Goal: Task Accomplishment & Management: Use online tool/utility

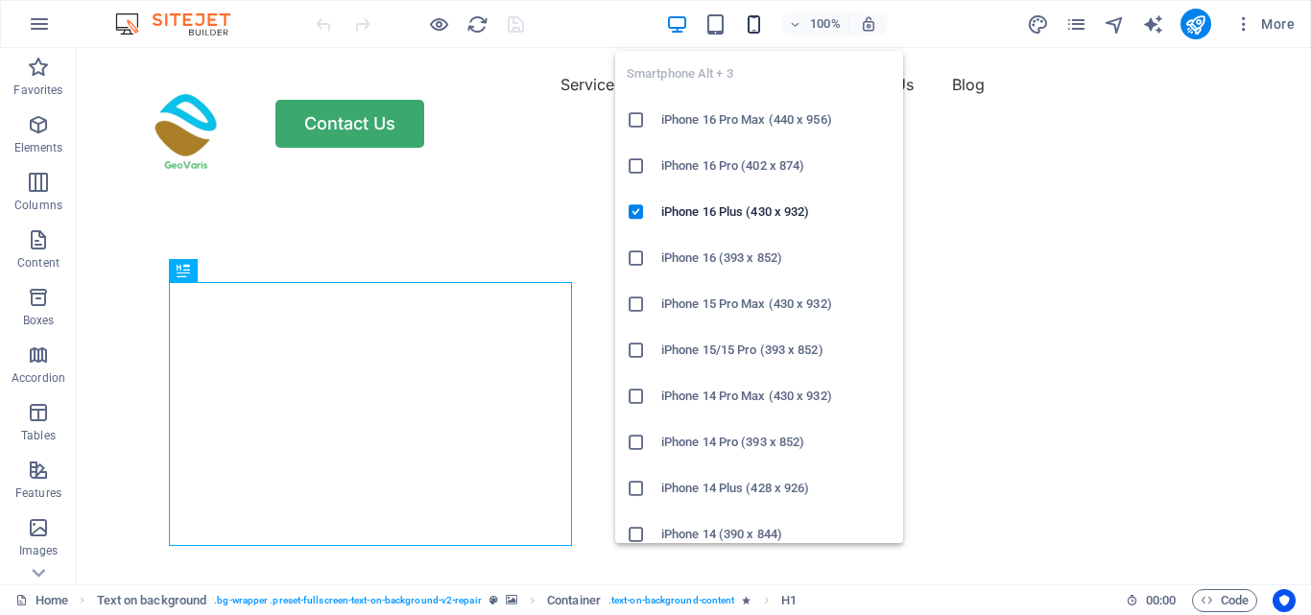
click at [759, 24] on icon "button" at bounding box center [754, 24] width 22 height 22
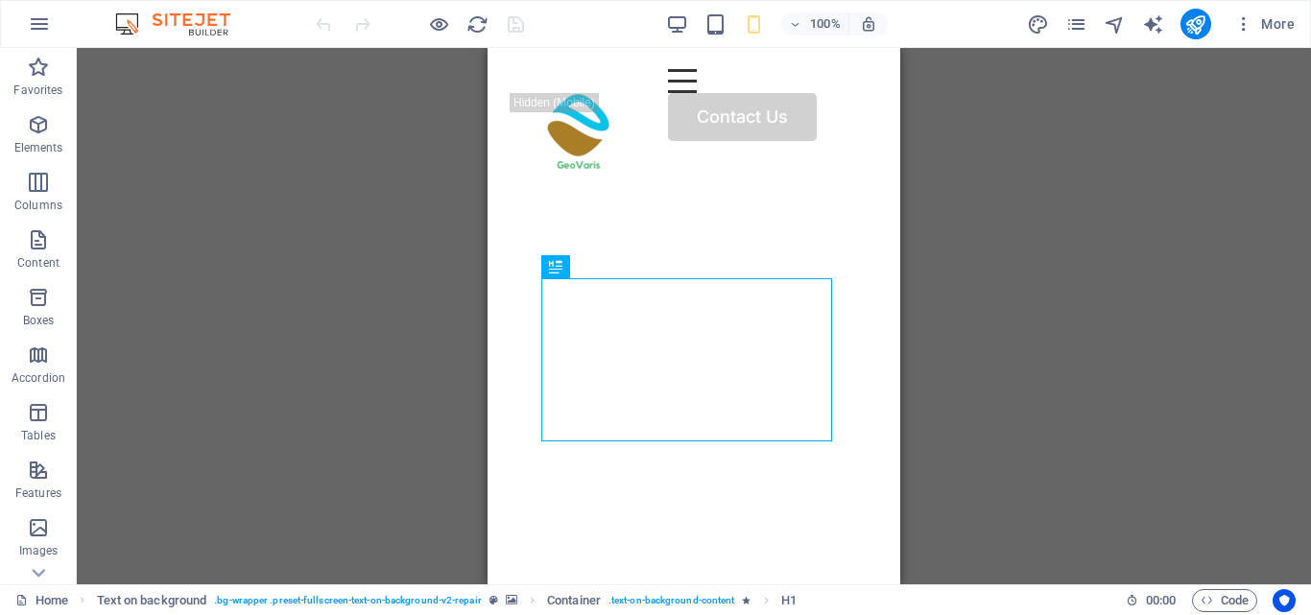
click at [1035, 203] on div "Drag here to replace the existing content. Press “Ctrl” if you want to create a…" at bounding box center [694, 316] width 1234 height 537
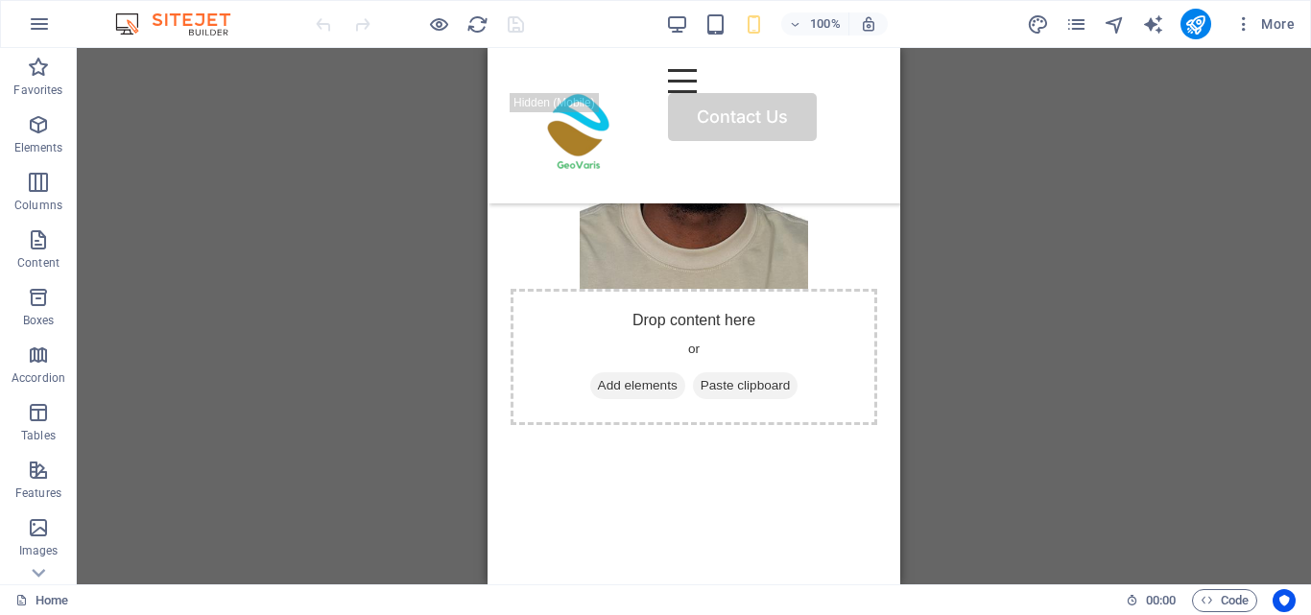
scroll to position [9464, 0]
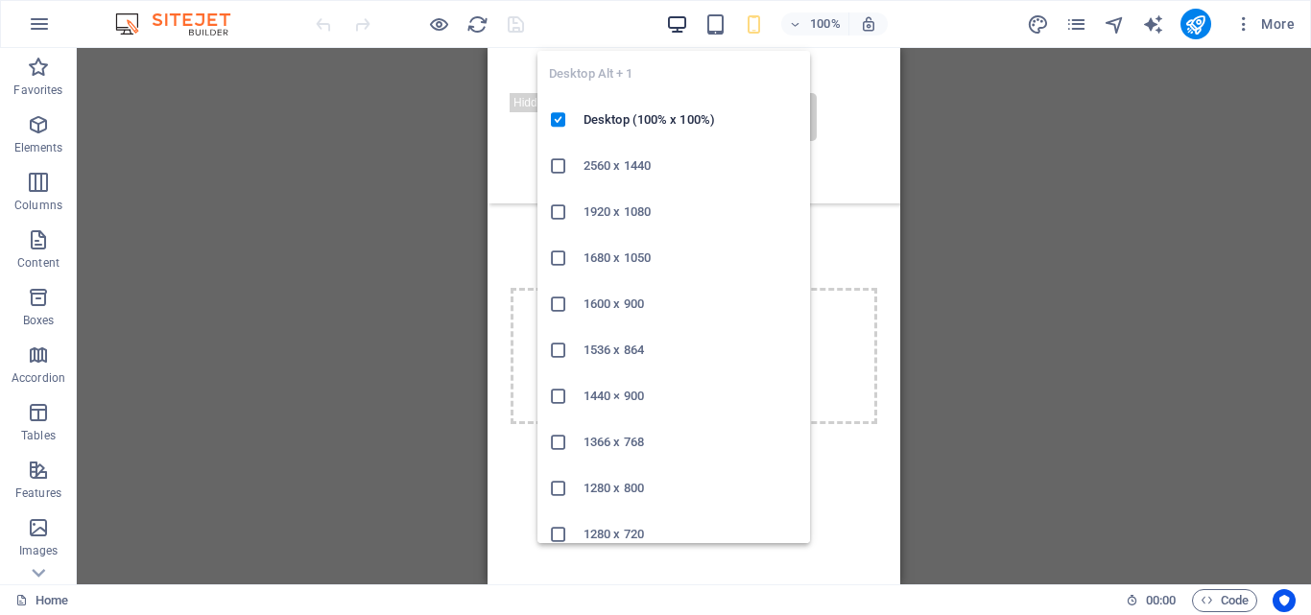
click at [680, 34] on icon "button" at bounding box center [677, 24] width 22 height 22
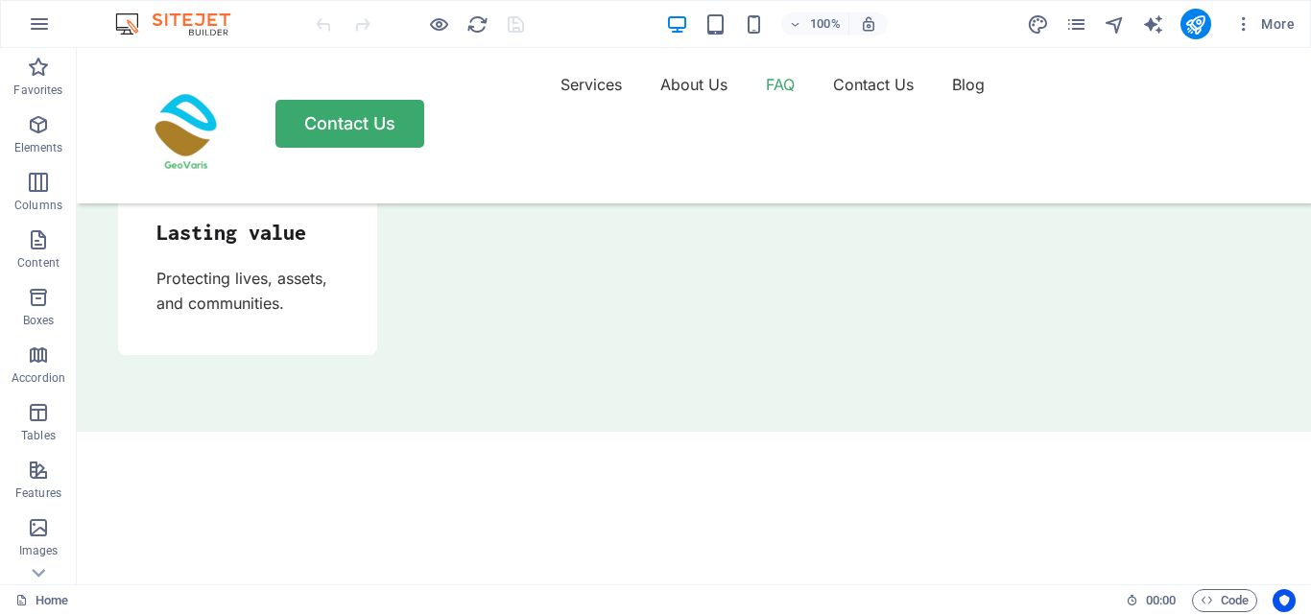
scroll to position [6854, 0]
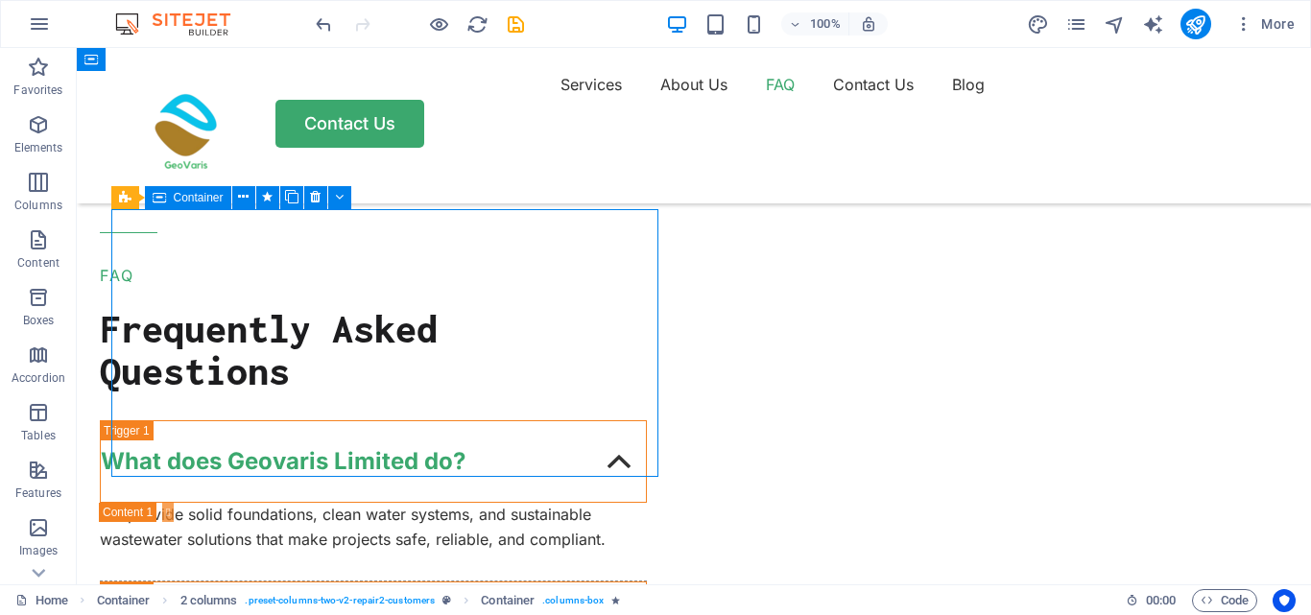
scroll to position [6805, 0]
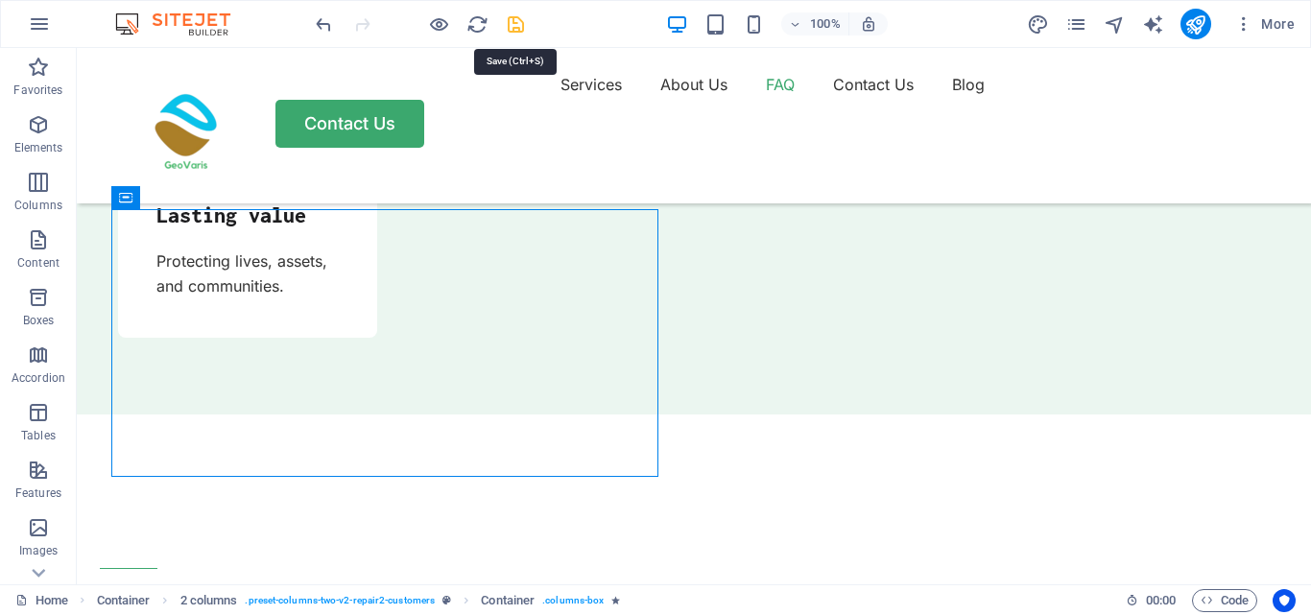
click at [512, 30] on icon "save" at bounding box center [516, 24] width 22 height 22
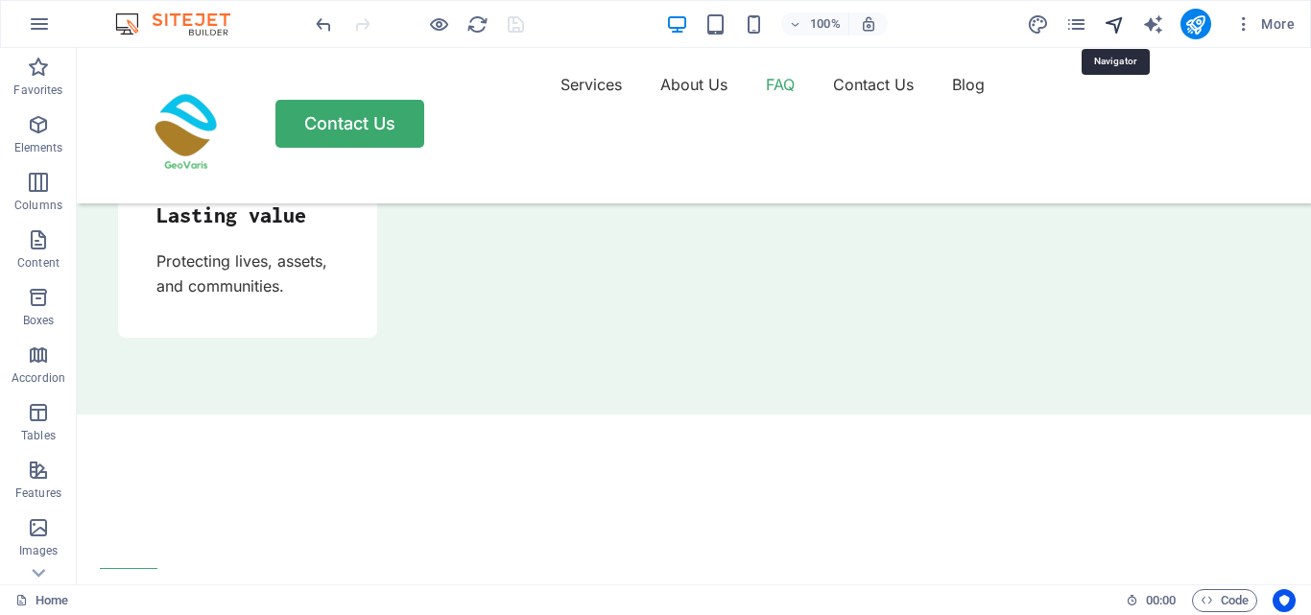
click at [1123, 18] on icon "navigator" at bounding box center [1115, 24] width 22 height 22
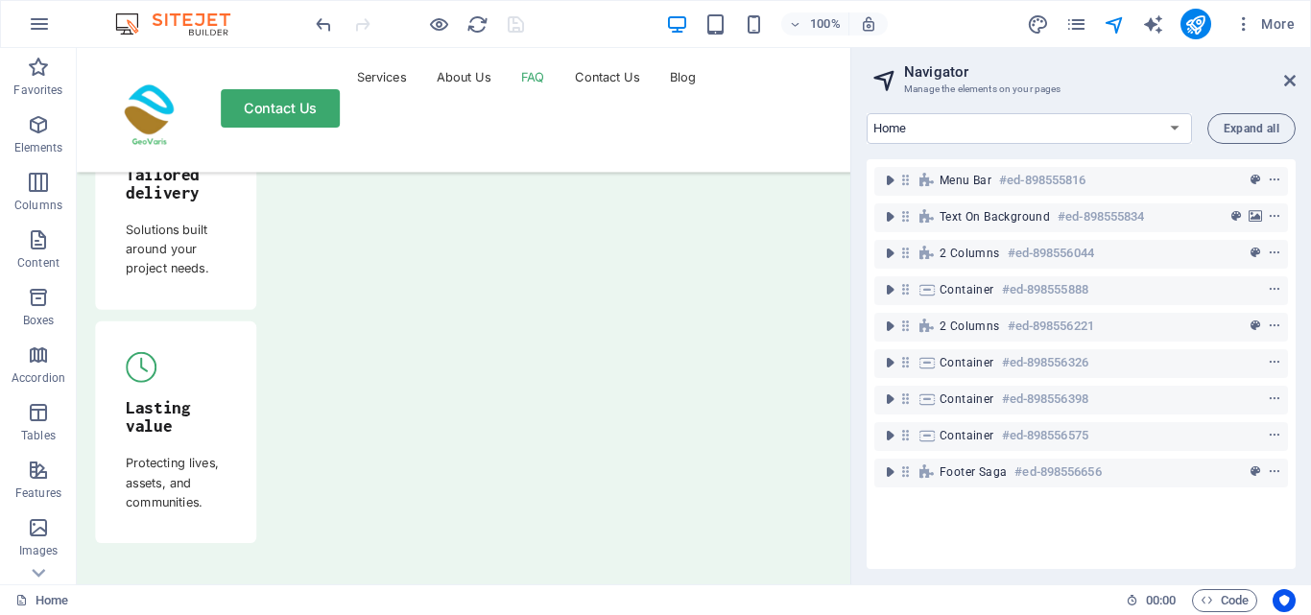
scroll to position [7071, 0]
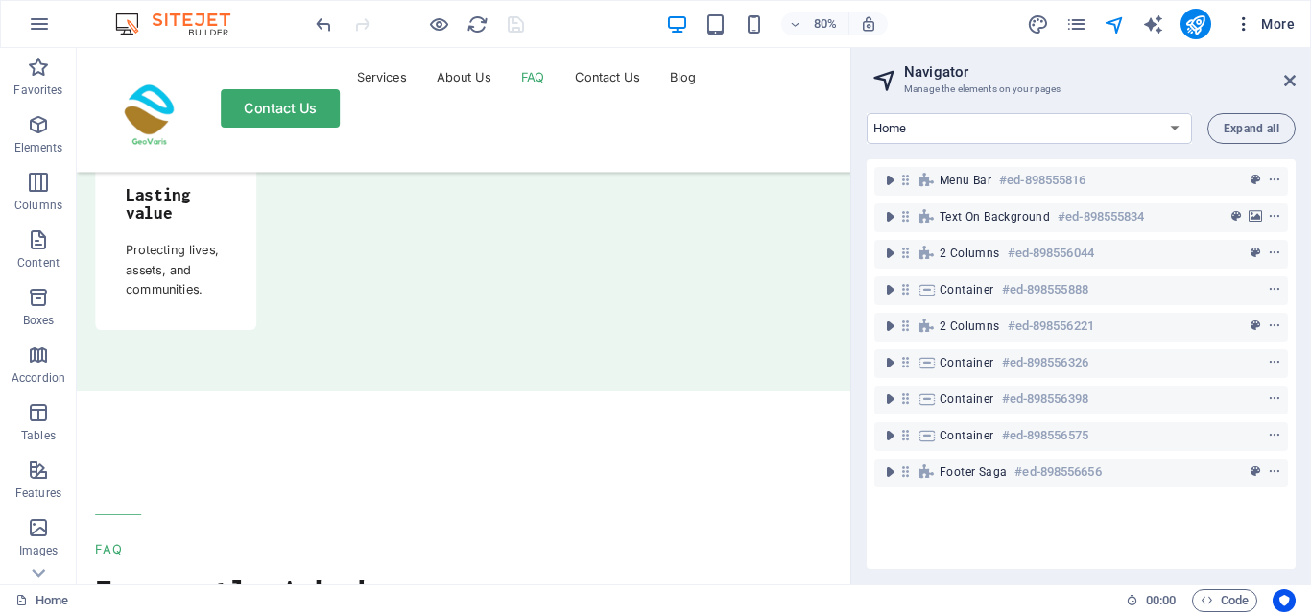
click at [1243, 31] on icon "button" at bounding box center [1243, 23] width 19 height 19
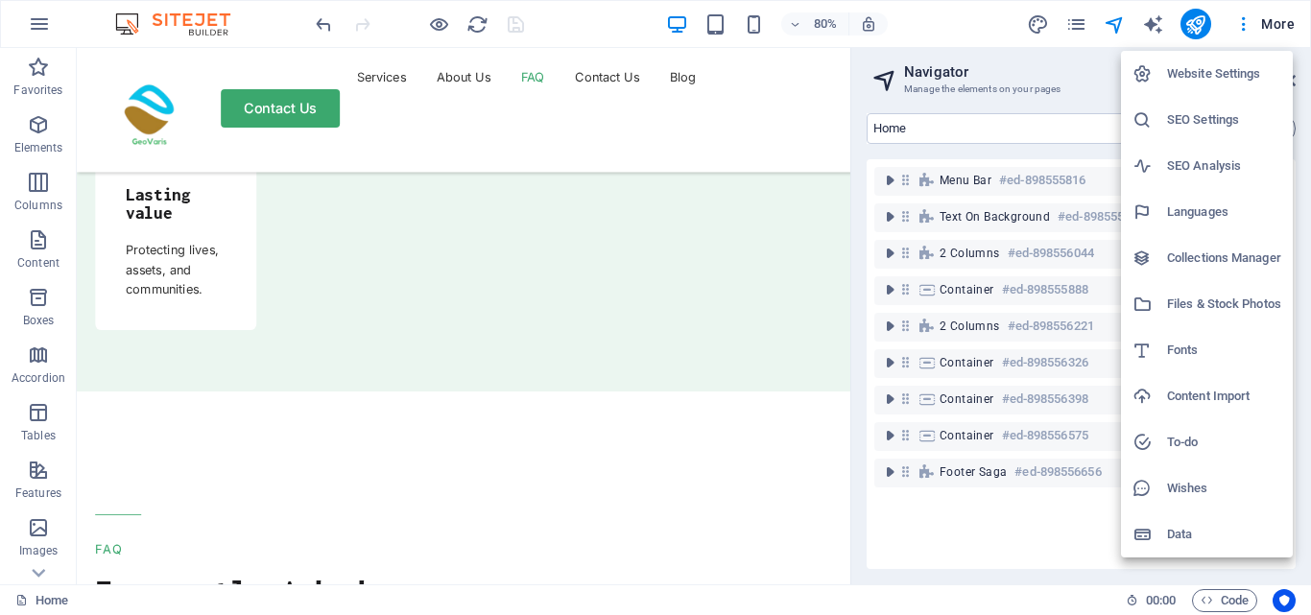
click at [1241, 60] on li "Website Settings" at bounding box center [1207, 74] width 172 height 46
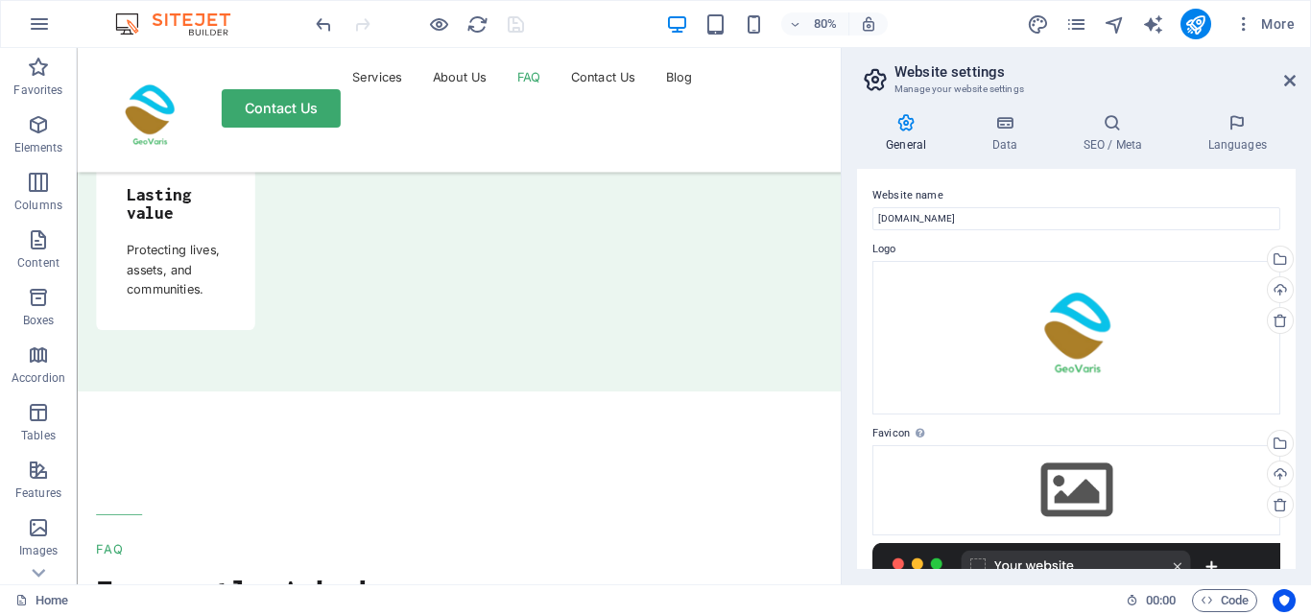
scroll to position [7117, 0]
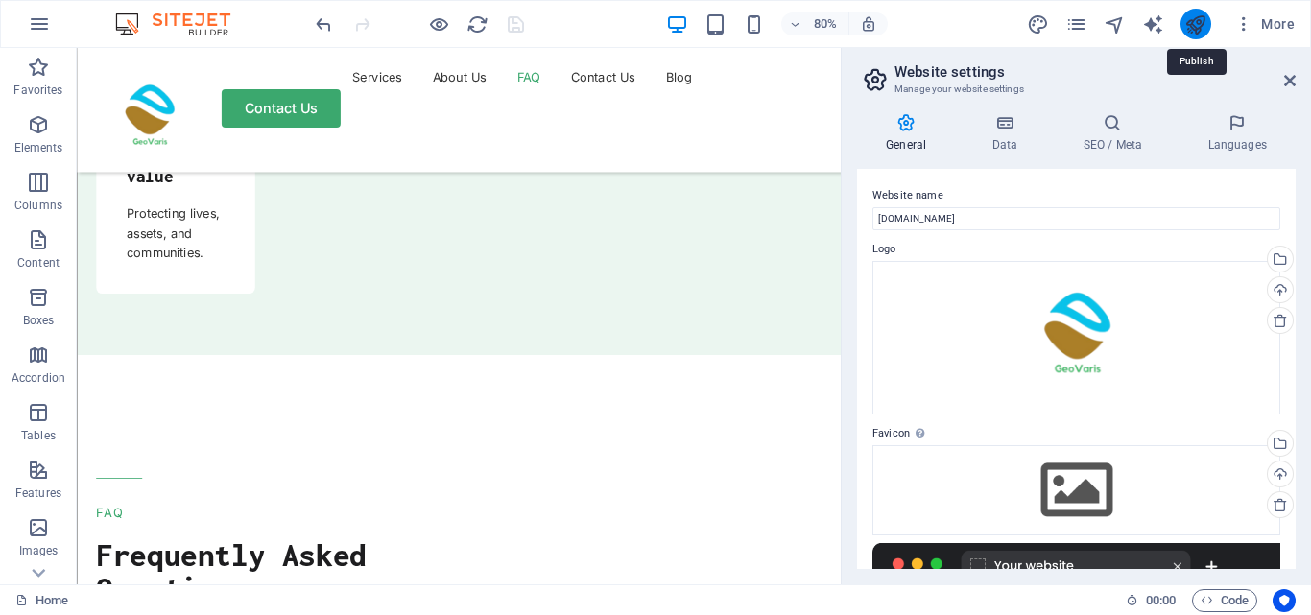
click at [1190, 20] on icon "publish" at bounding box center [1195, 24] width 22 height 22
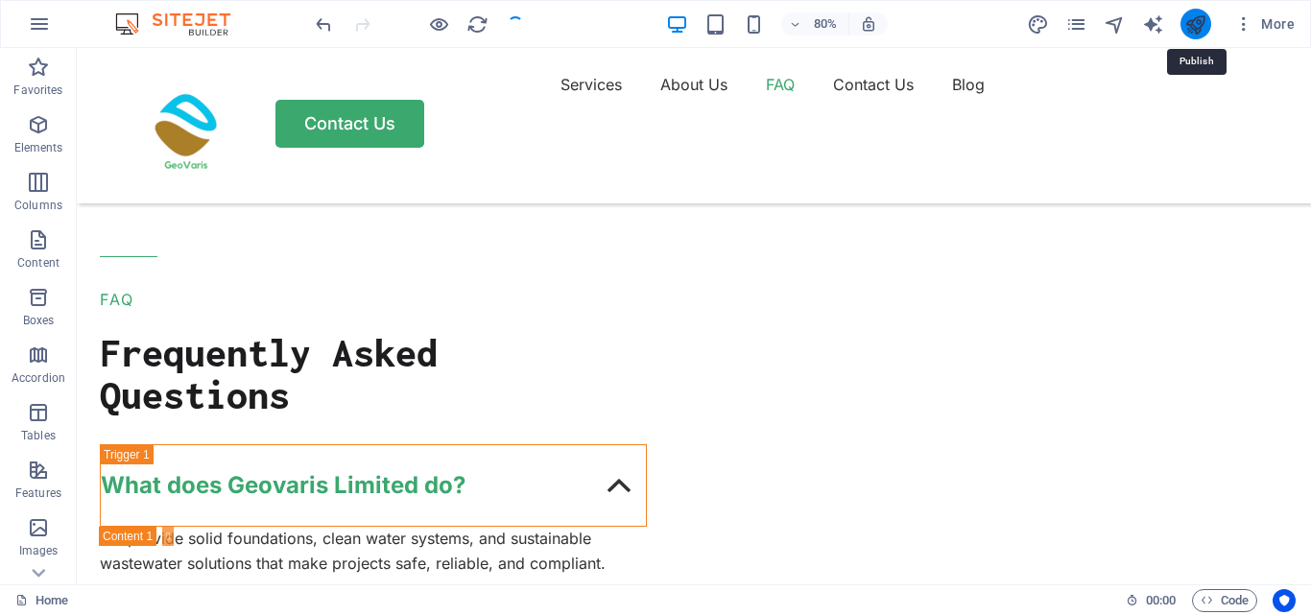
scroll to position [6805, 0]
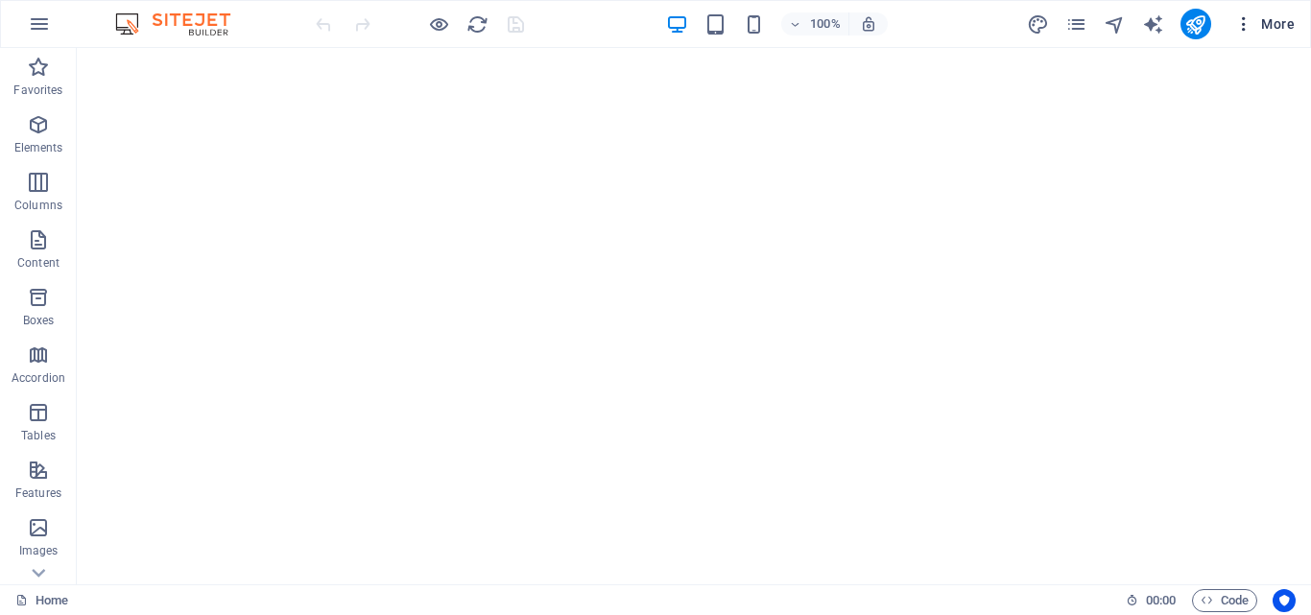
click at [1244, 20] on icon "button" at bounding box center [1243, 23] width 19 height 19
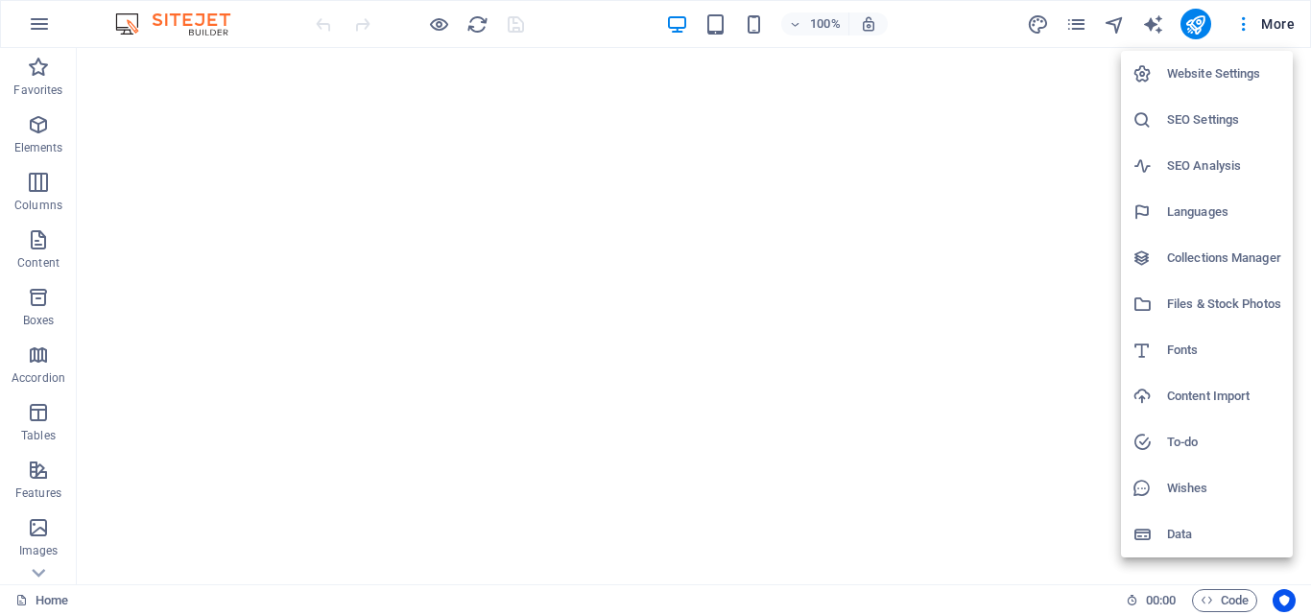
click at [1231, 65] on h6 "Website Settings" at bounding box center [1224, 73] width 114 height 23
